Goal: Task Accomplishment & Management: Use online tool/utility

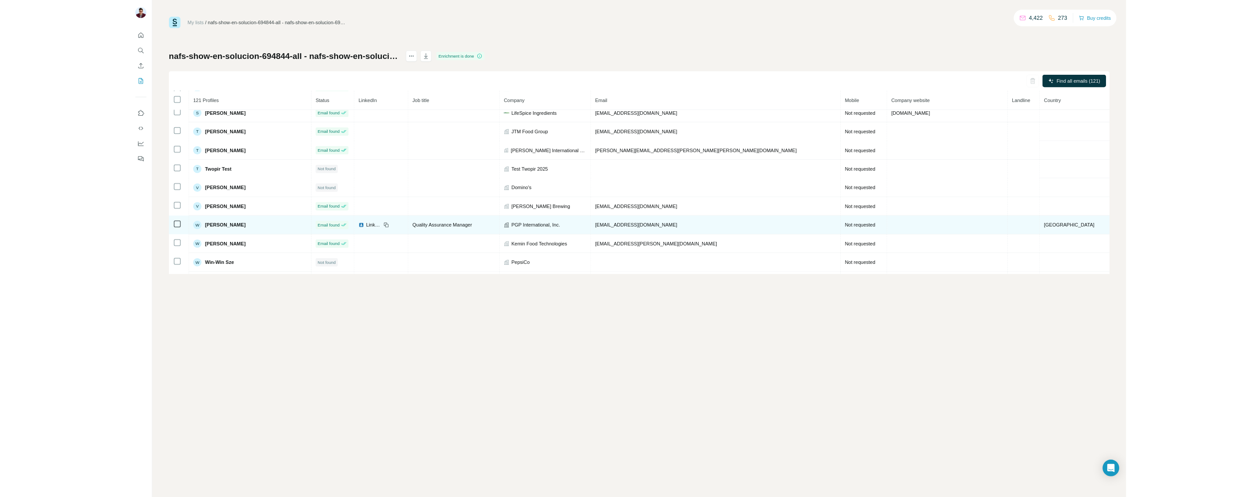
scroll to position [2645, 0]
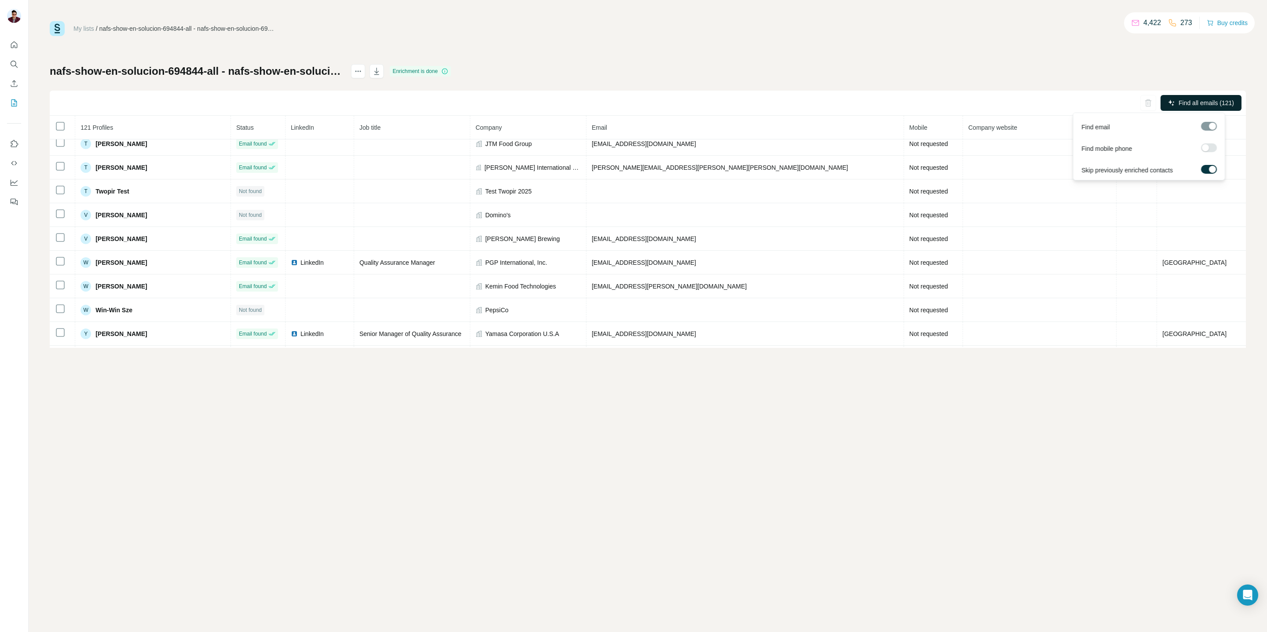
click at [907, 99] on span "Find all emails (121)" at bounding box center [1206, 103] width 55 height 9
click at [145, 497] on span "Close" at bounding box center [145, 601] width 16 height 9
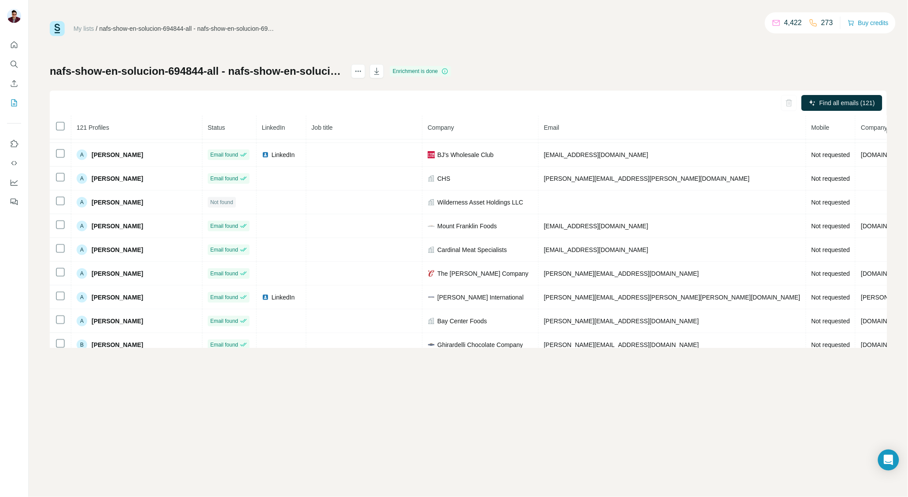
scroll to position [0, 0]
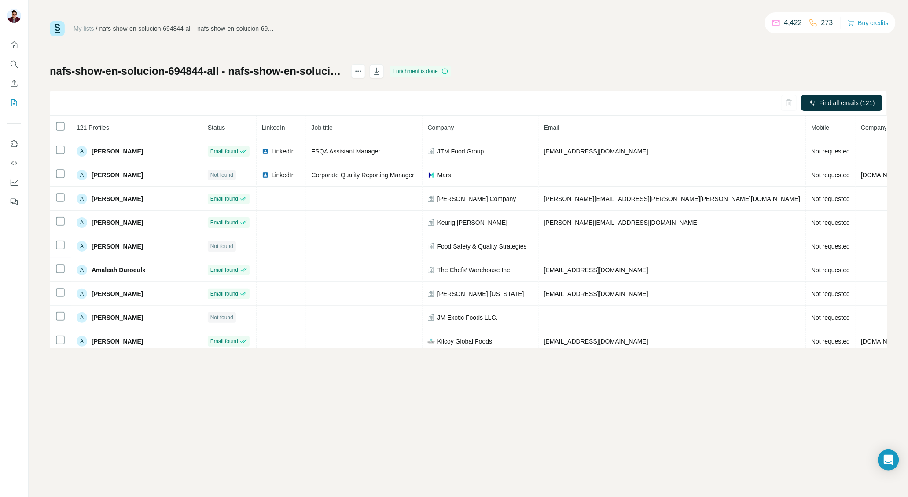
click at [451, 71] on div "Enrichment is done" at bounding box center [420, 71] width 61 height 11
click at [448, 70] on icon at bounding box center [444, 71] width 7 height 7
drag, startPoint x: 792, startPoint y: 23, endPoint x: 783, endPoint y: 21, distance: 9.5
click at [784, 21] on p "4,422" at bounding box center [793, 23] width 18 height 11
click at [788, 22] on p "4,422" at bounding box center [793, 23] width 18 height 11
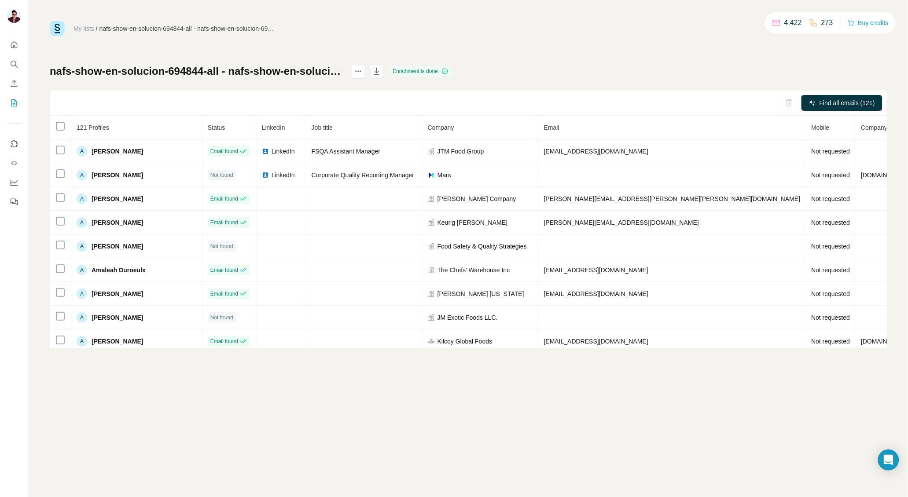
click at [379, 72] on icon "button" at bounding box center [377, 72] width 4 height 3
